Goal: Task Accomplishment & Management: Use online tool/utility

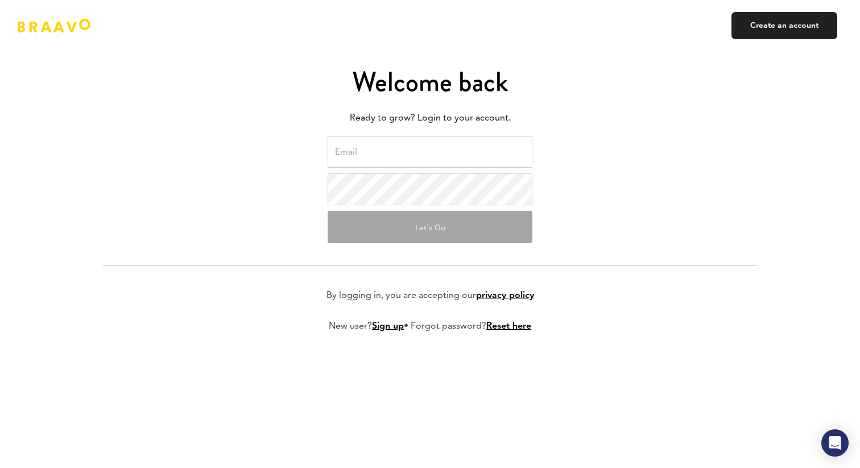
click at [400, 163] on input "email" at bounding box center [430, 152] width 205 height 32
type input "martyn@getdots.io"
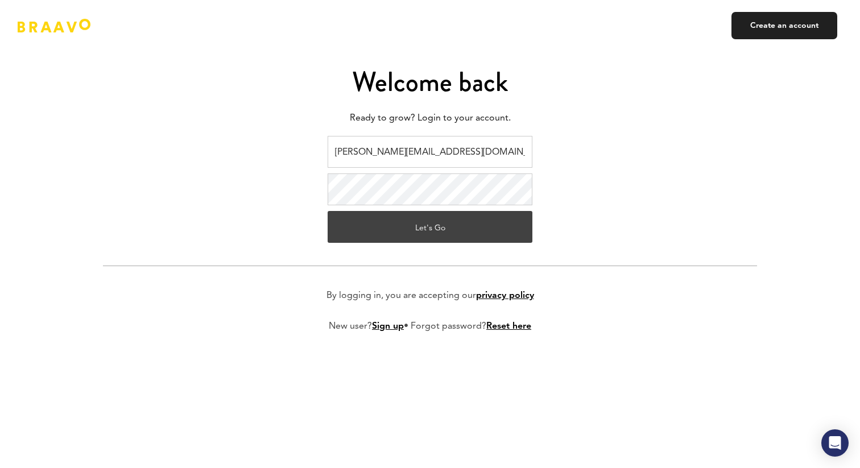
click at [429, 226] on button "Let's Go" at bounding box center [430, 227] width 205 height 32
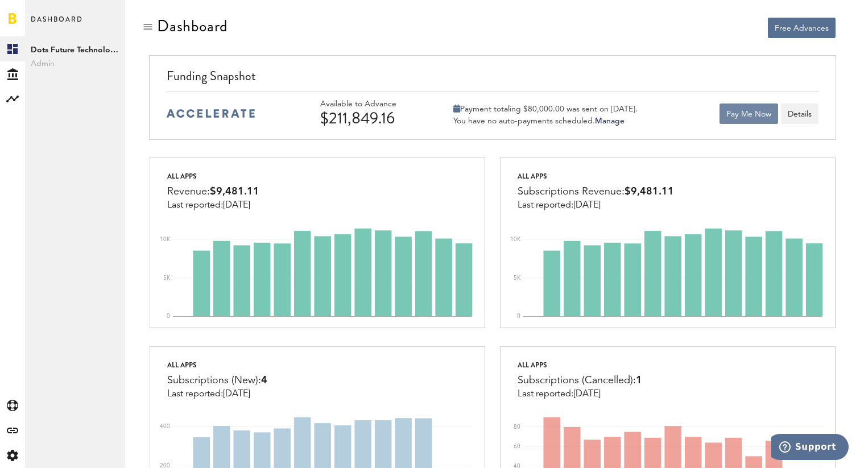
click at [736, 114] on button "Pay Me Now" at bounding box center [749, 114] width 59 height 20
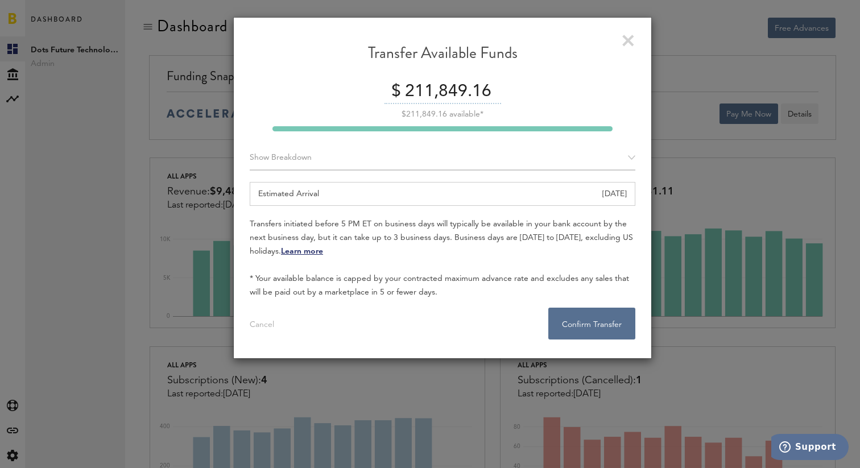
drag, startPoint x: 495, startPoint y: 93, endPoint x: 385, endPoint y: 90, distance: 110.4
click at [385, 90] on div "$ 211,849.16" at bounding box center [443, 92] width 386 height 24
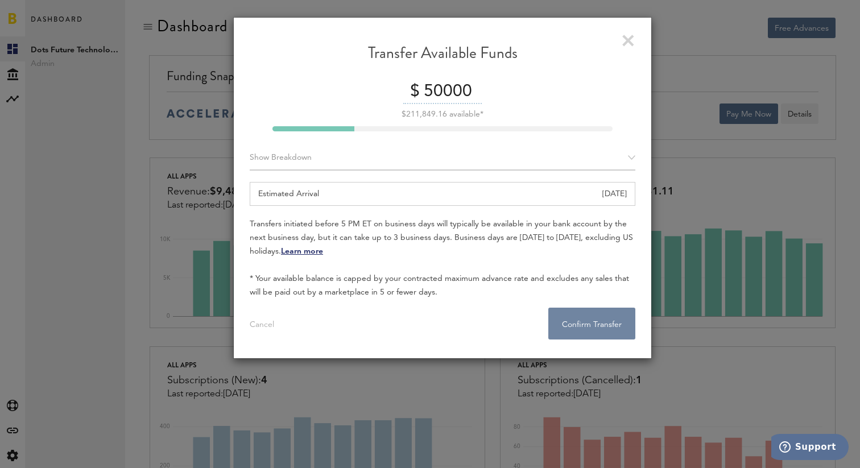
type input "50000"
click at [605, 325] on button "Confirm Transfer . . ." at bounding box center [591, 324] width 87 height 32
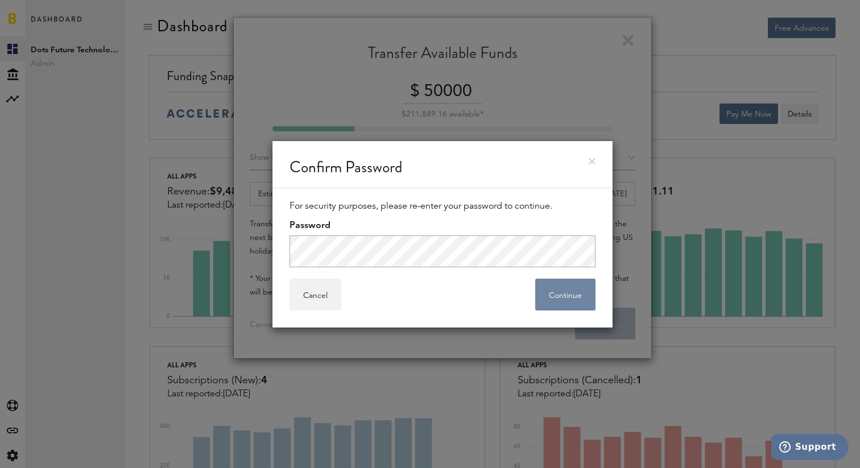
click at [555, 286] on button "Continue" at bounding box center [565, 295] width 60 height 32
